Goal: Transaction & Acquisition: Download file/media

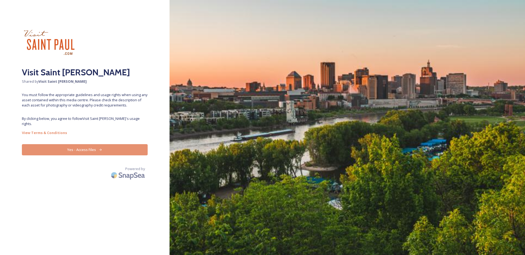
click at [95, 144] on button "Yes - Access Files" at bounding box center [85, 149] width 126 height 11
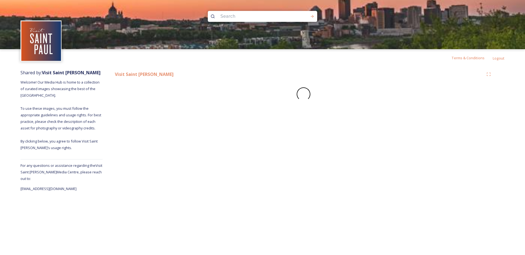
click at [259, 19] on input at bounding box center [255, 16] width 75 height 12
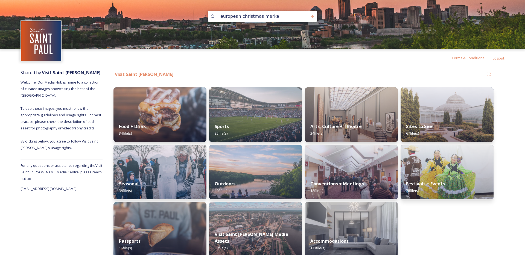
type input "european christmas market"
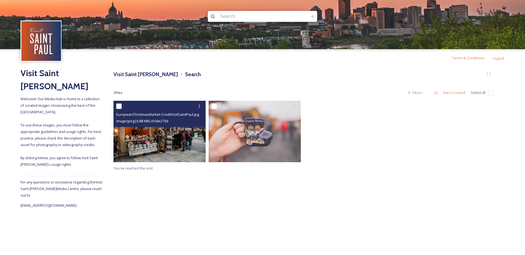
click at [160, 155] on img at bounding box center [160, 132] width 92 height 62
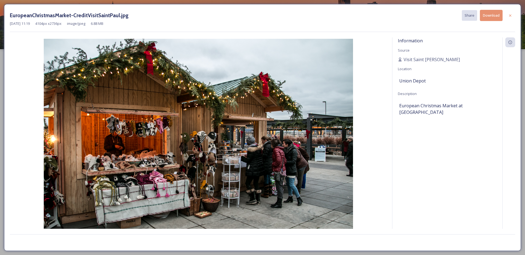
click at [488, 18] on button "Download" at bounding box center [491, 15] width 23 height 11
click at [509, 11] on div at bounding box center [510, 16] width 10 height 10
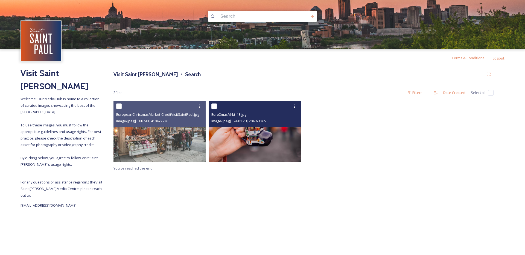
click at [262, 153] on img at bounding box center [255, 132] width 92 height 62
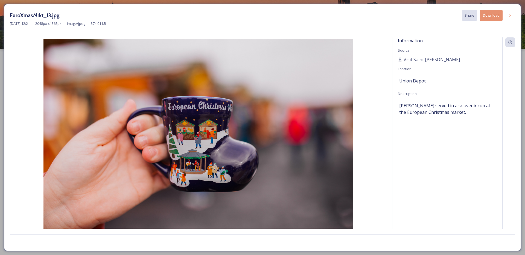
click at [487, 17] on button "Download" at bounding box center [491, 15] width 23 height 11
